Goal: Navigation & Orientation: Find specific page/section

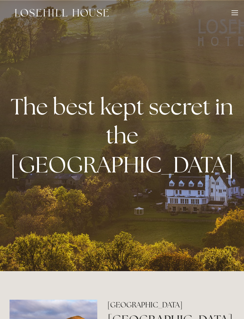
click at [236, 9] on div "Rooms Rooms Your Stay Book a stay Offers Spa About" at bounding box center [122, 13] width 232 height 26
click at [235, 11] on div at bounding box center [235, 13] width 7 height 7
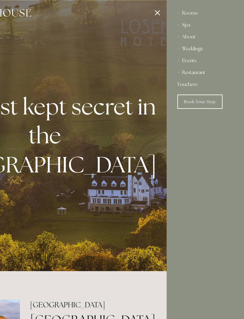
click at [185, 24] on div "Spa" at bounding box center [205, 25] width 56 height 12
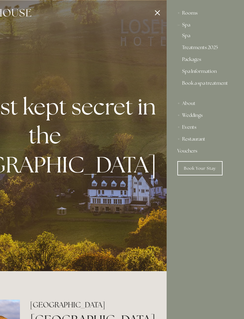
click at [187, 33] on link "Spa" at bounding box center [205, 36] width 46 height 7
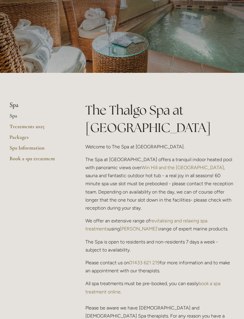
scroll to position [47, 0]
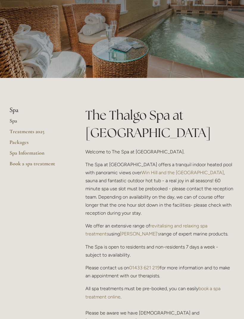
click at [24, 129] on link "Treatments 2025" at bounding box center [38, 133] width 57 height 11
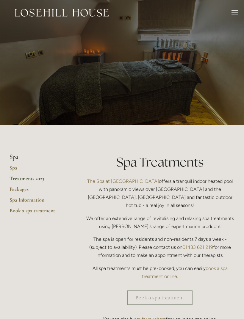
click at [233, 12] on div at bounding box center [235, 13] width 7 height 7
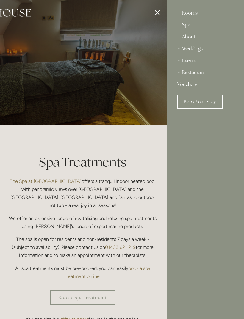
click at [186, 13] on div "Rooms" at bounding box center [205, 13] width 56 height 12
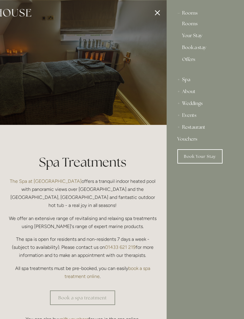
click at [190, 19] on div "Rooms" at bounding box center [205, 25] width 46 height 12
click at [195, 21] on link "Rooms" at bounding box center [205, 24] width 46 height 7
